Goal: Check status: Verify the current state of an ongoing process or item

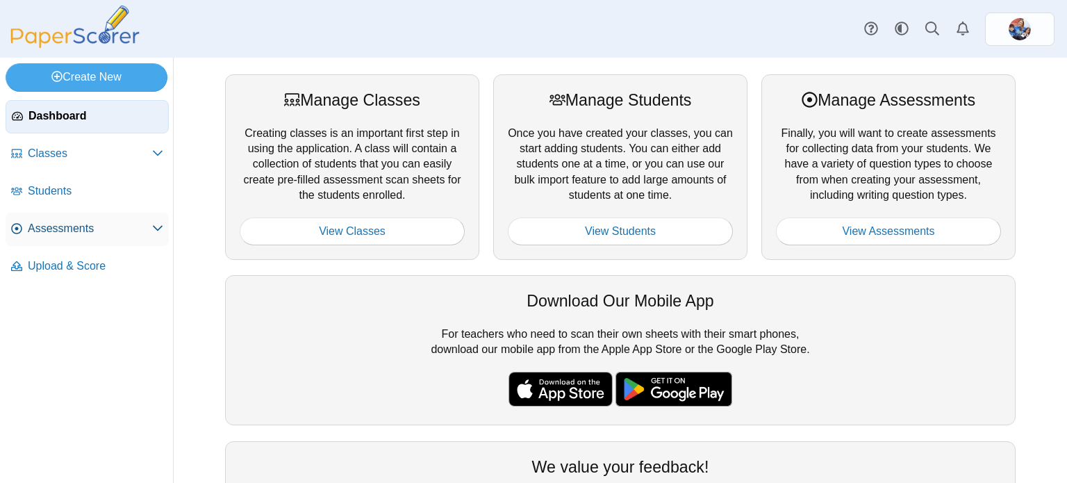
click at [101, 217] on link "Assessments" at bounding box center [87, 229] width 163 height 33
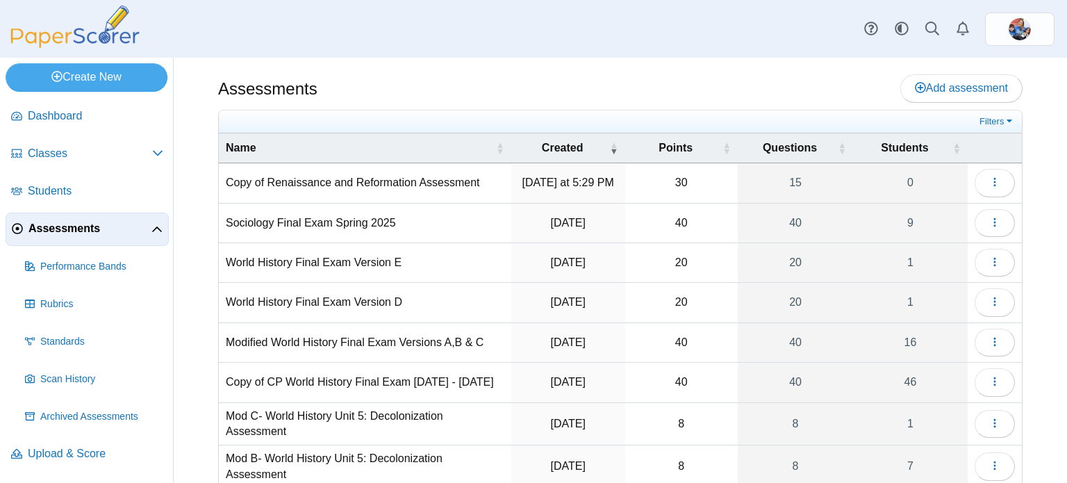
click at [299, 189] on td "Copy of Renaissance and Reformation Assessment" at bounding box center [365, 183] width 292 height 40
click at [994, 185] on icon "button" at bounding box center [994, 181] width 11 height 11
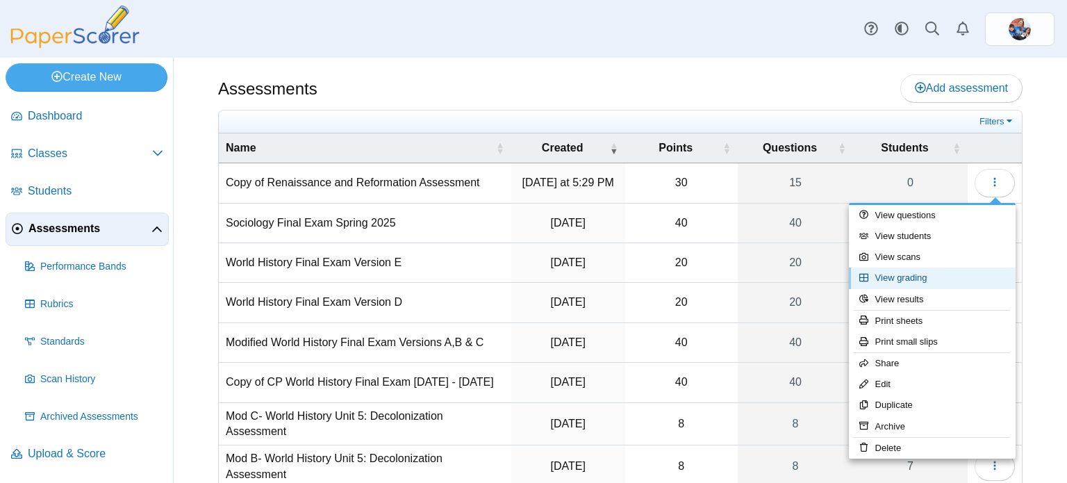
click at [927, 273] on link "View grading" at bounding box center [932, 277] width 167 height 21
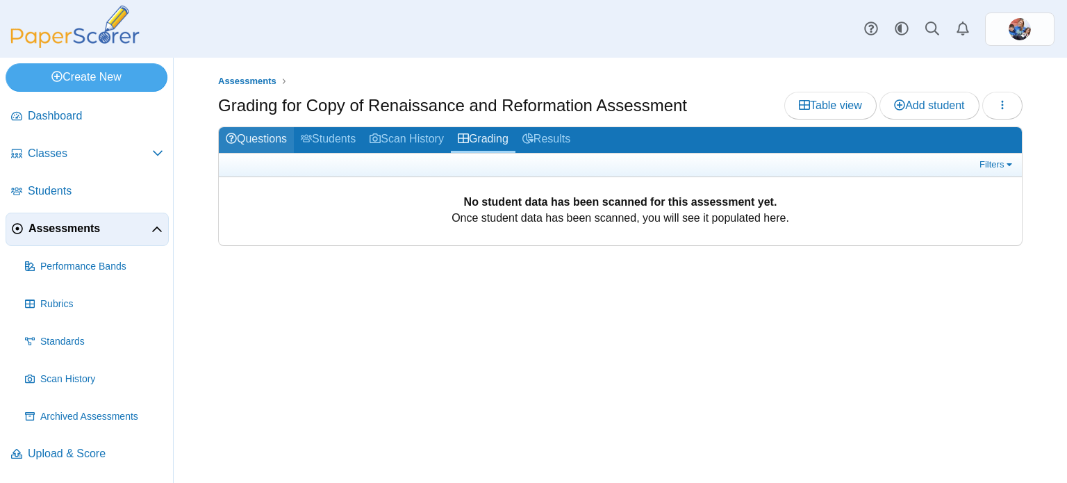
click at [256, 135] on link "Questions" at bounding box center [256, 140] width 75 height 26
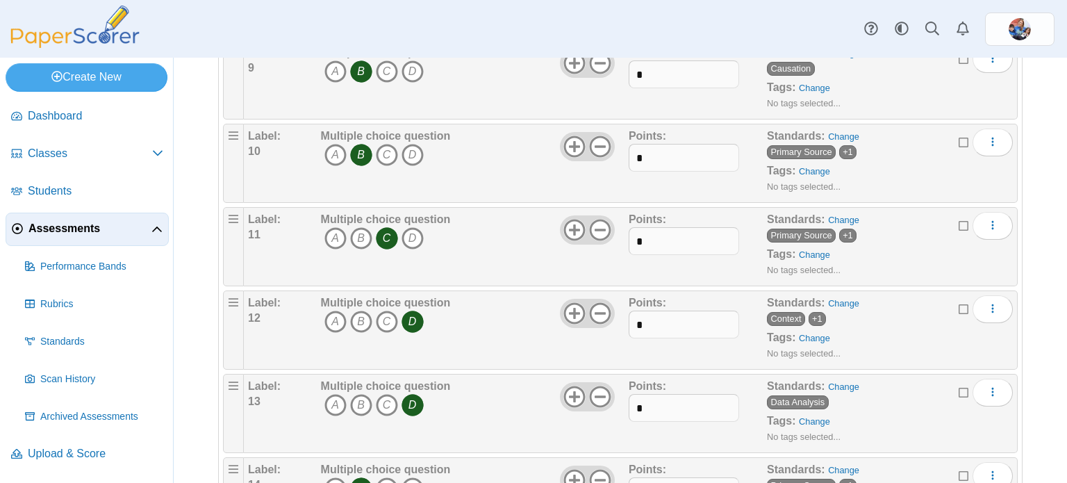
scroll to position [1030, 0]
